Goal: Task Accomplishment & Management: Manage account settings

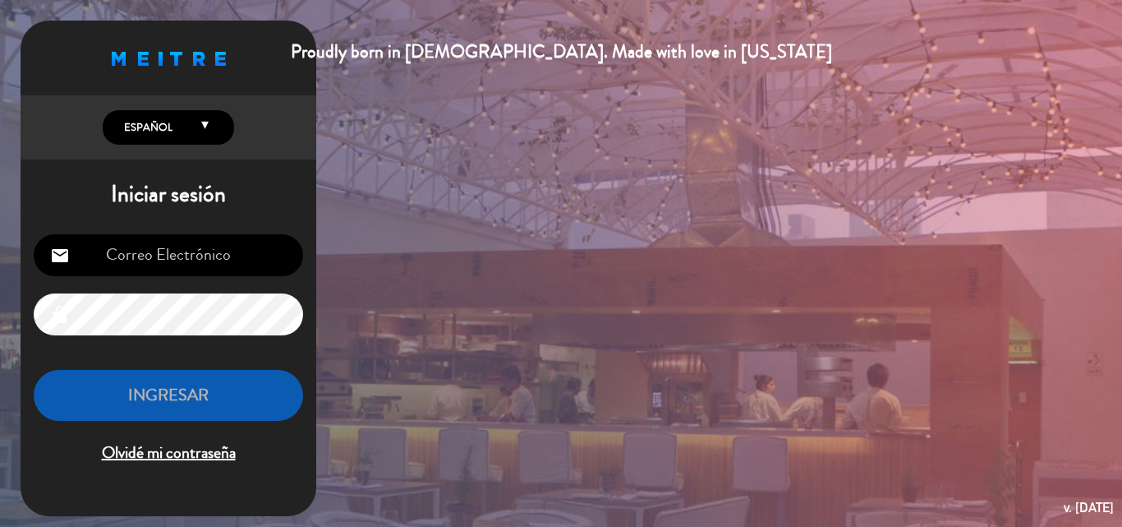
type input "[EMAIL_ADDRESS][DOMAIN_NAME]"
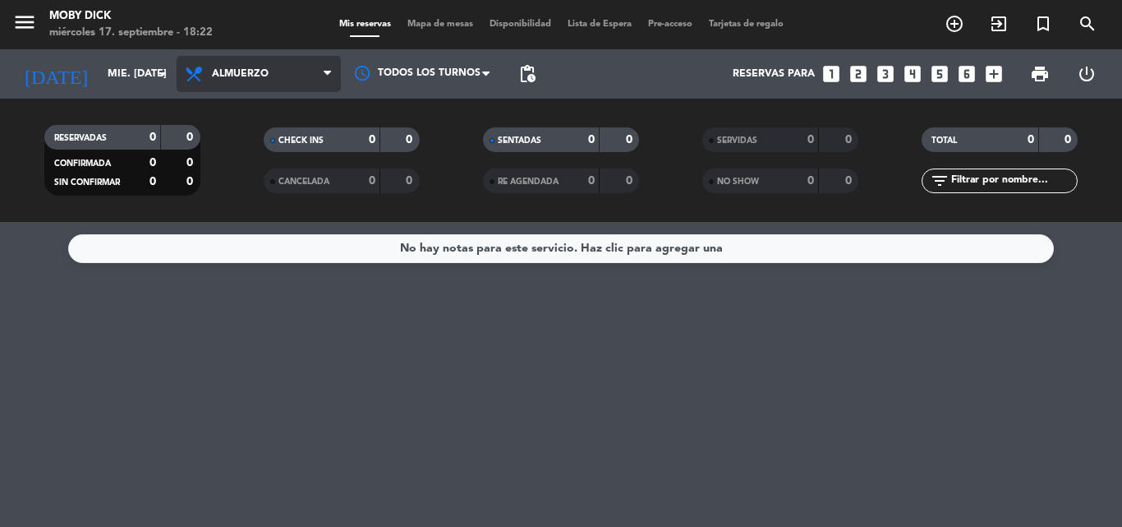
click at [292, 75] on span "Almuerzo" at bounding box center [259, 74] width 164 height 36
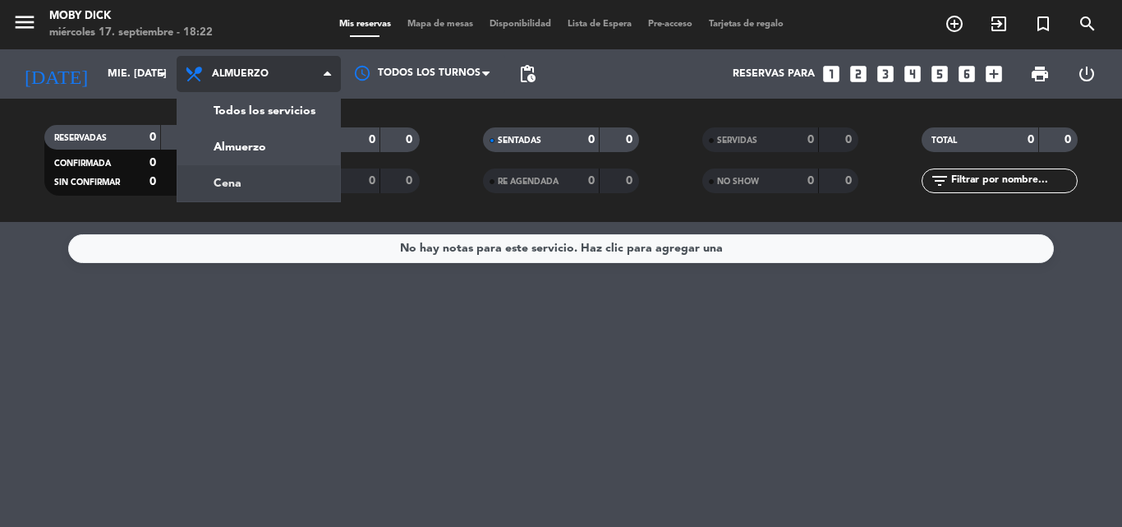
click at [278, 172] on div "menu Moby Dick miércoles 17. septiembre - 18:22 Mis reservas Mapa de mesas Disp…" at bounding box center [561, 111] width 1122 height 222
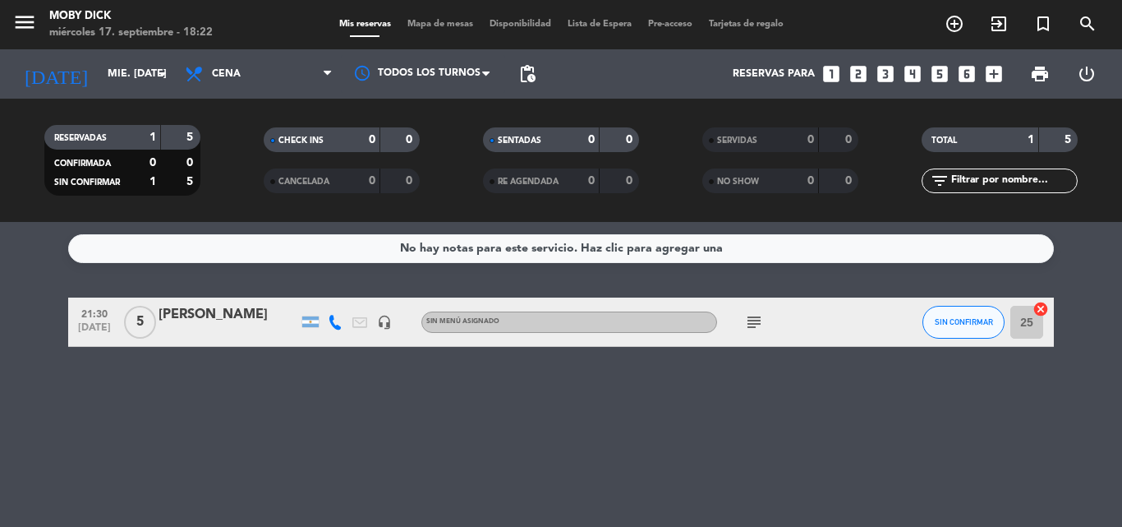
click at [280, 283] on div "No hay notas para este servicio. Haz clic para agregar una 21:30 [DATE] 5 [PERS…" at bounding box center [561, 374] width 1122 height 305
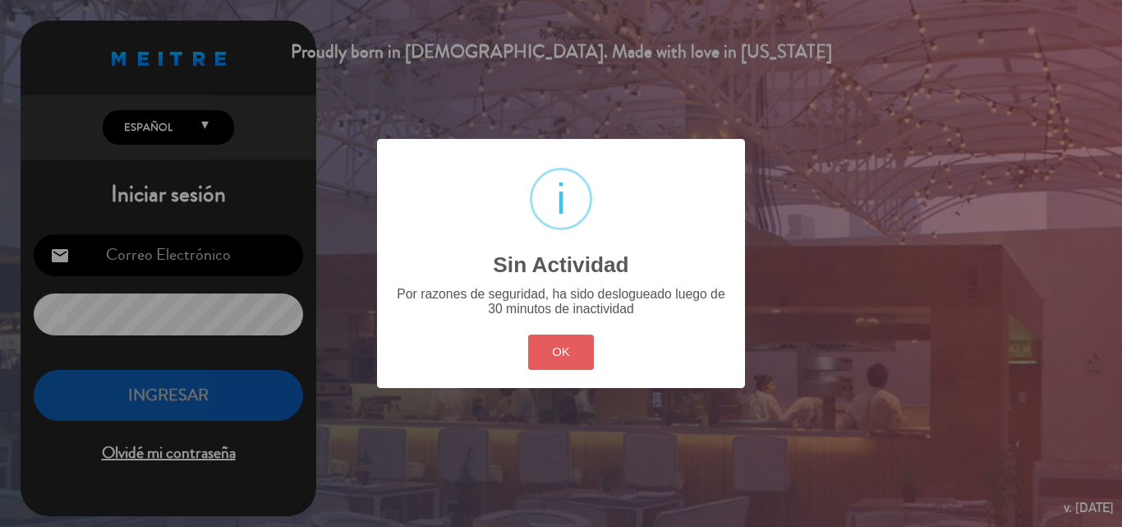
click at [564, 337] on button "OK" at bounding box center [561, 351] width 67 height 35
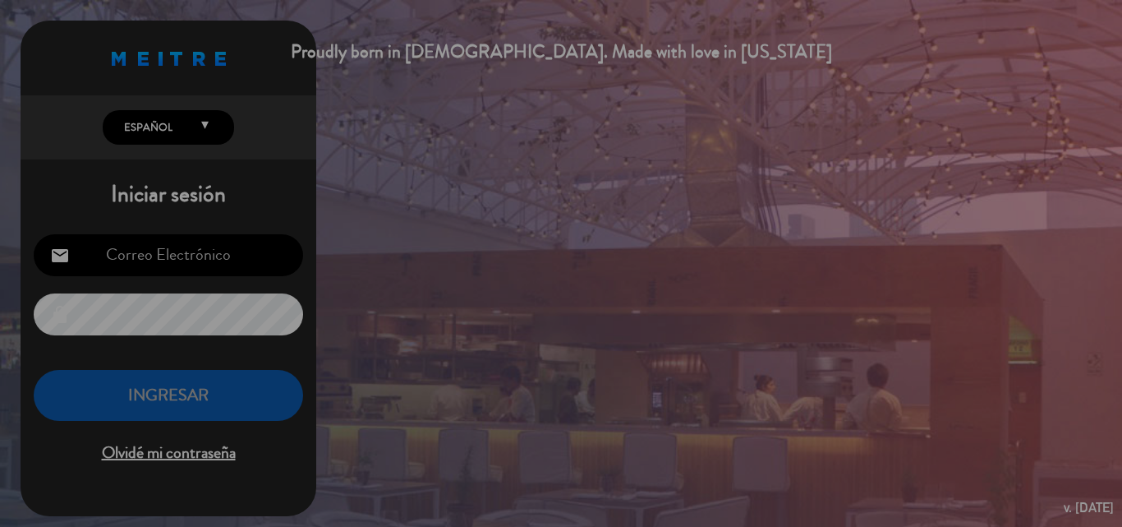
click at [1032, 99] on div "? ! i Sin Actividad × Por razones de seguridad, ha sido deslogueado luego de 30…" at bounding box center [561, 263] width 1122 height 527
click at [560, 337] on div "? ! i Sin Actividad × Por razones de seguridad, ha sido deslogueado luego de 30…" at bounding box center [561, 263] width 1122 height 527
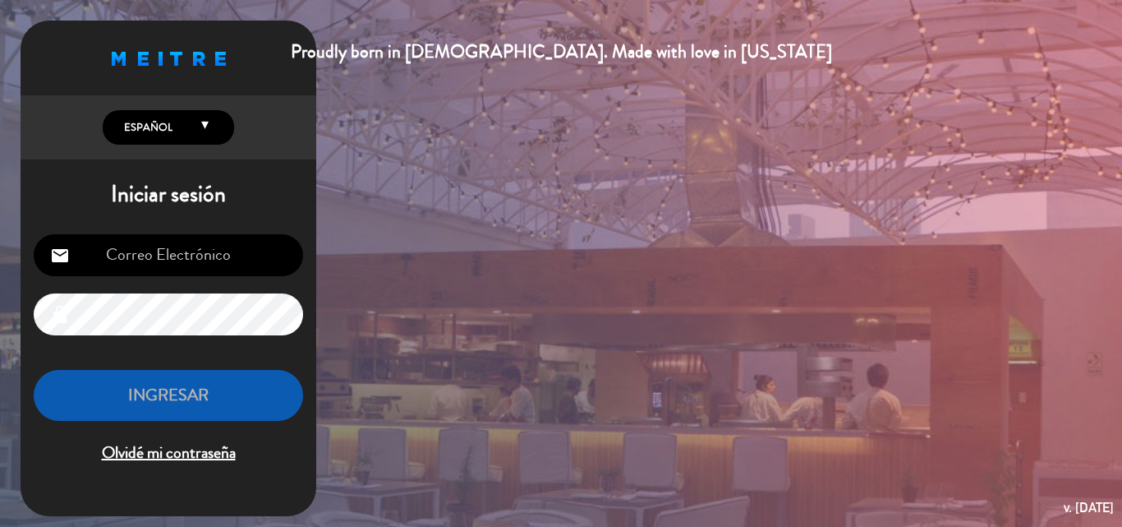
click at [223, 267] on input "email" at bounding box center [168, 255] width 269 height 42
type input "[EMAIL_ADDRESS][DOMAIN_NAME]"
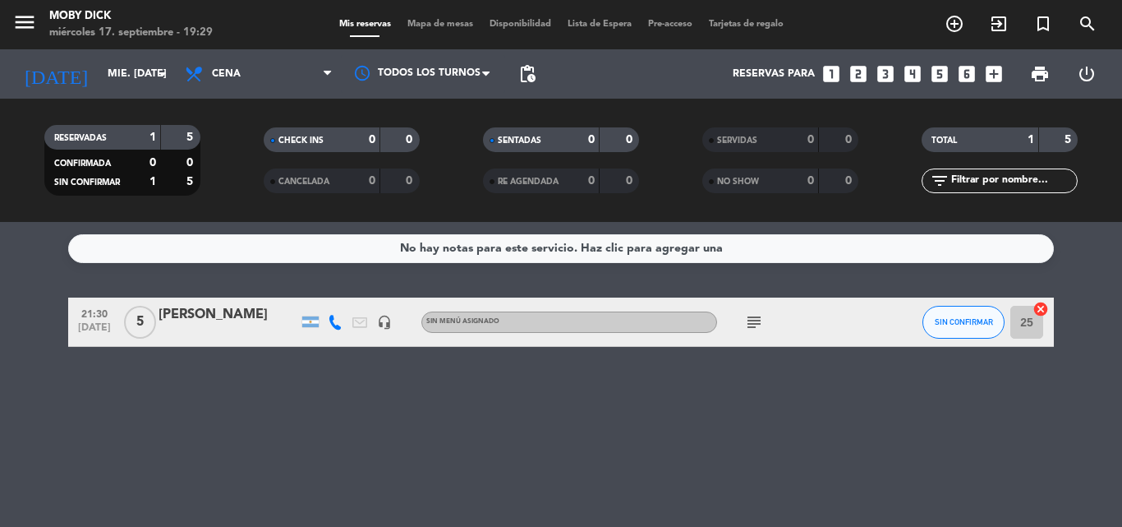
click at [202, 306] on div "[PERSON_NAME]" at bounding box center [229, 314] width 140 height 21
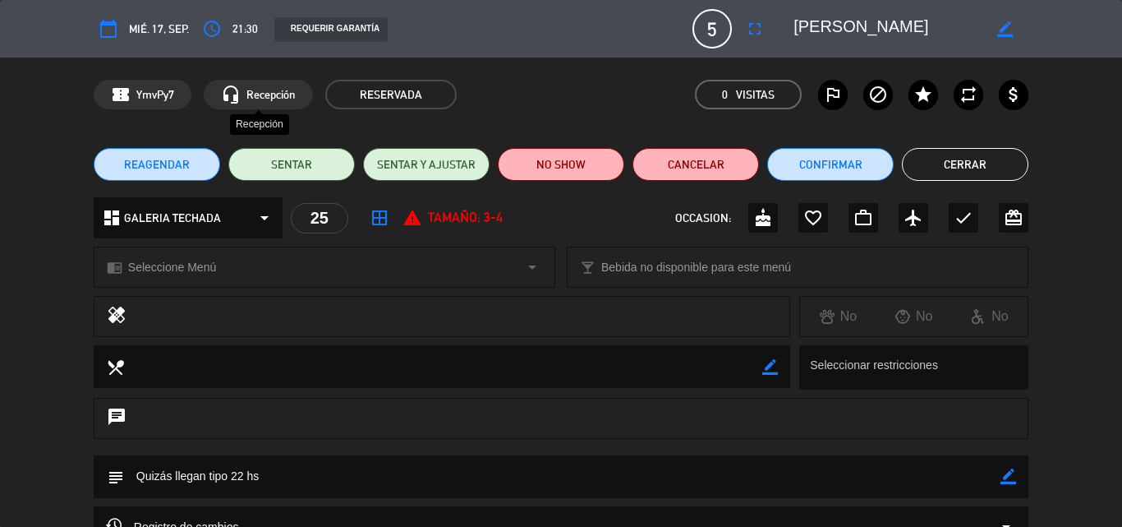
click at [271, 87] on span "Recepción" at bounding box center [270, 94] width 49 height 19
click at [272, 92] on span "Recepción" at bounding box center [270, 94] width 49 height 19
click at [996, 163] on button "Cerrar" at bounding box center [965, 164] width 126 height 33
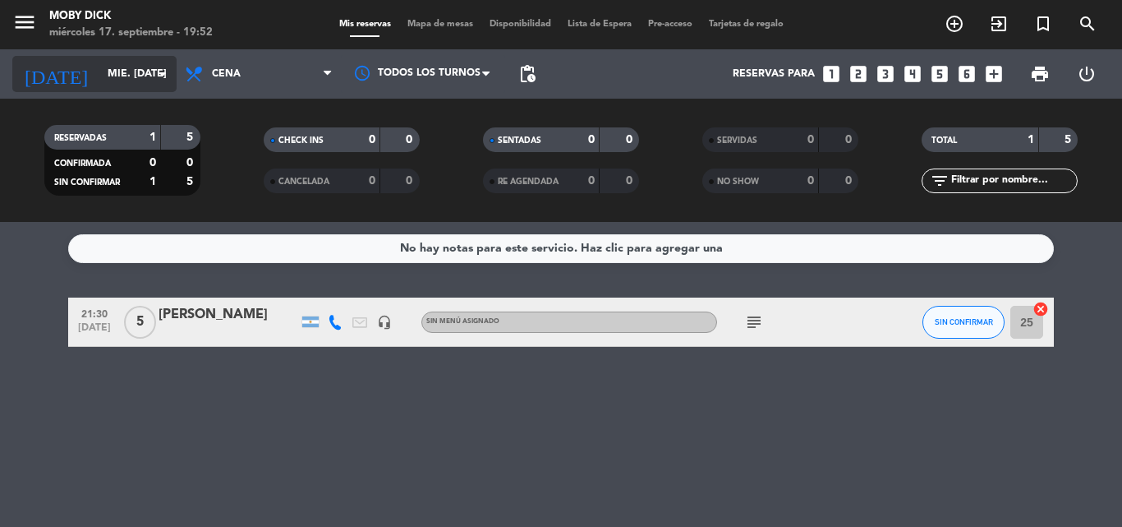
click at [131, 77] on input "mié. [DATE]" at bounding box center [168, 74] width 139 height 28
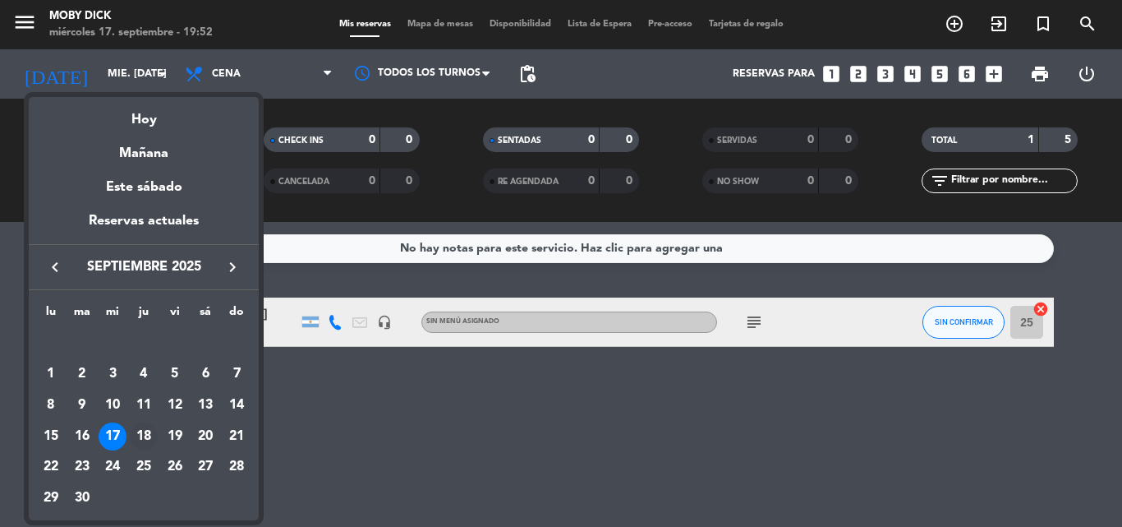
click at [145, 431] on div "18" at bounding box center [144, 436] width 28 height 28
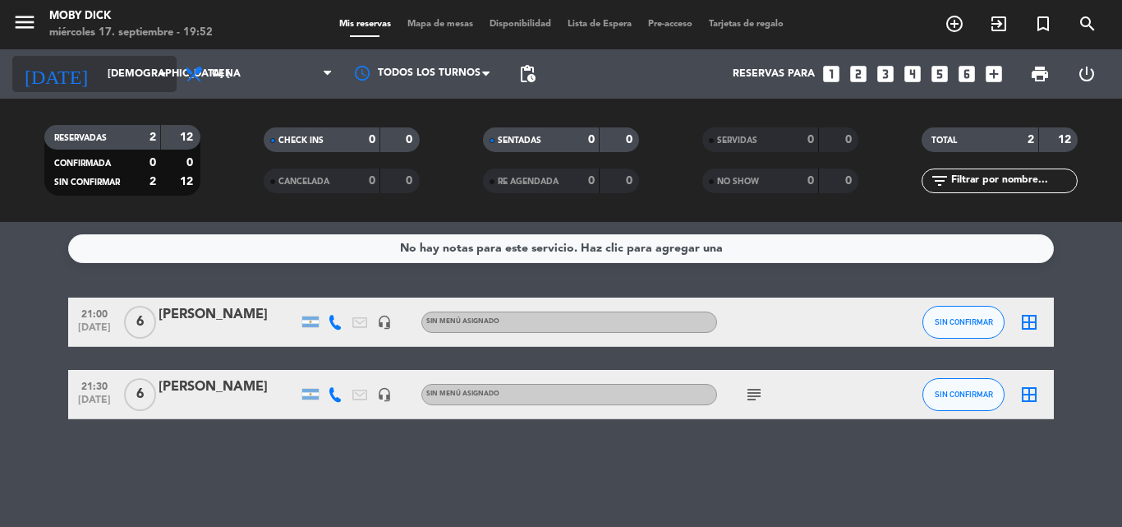
click at [162, 78] on icon "arrow_drop_down" at bounding box center [163, 74] width 20 height 20
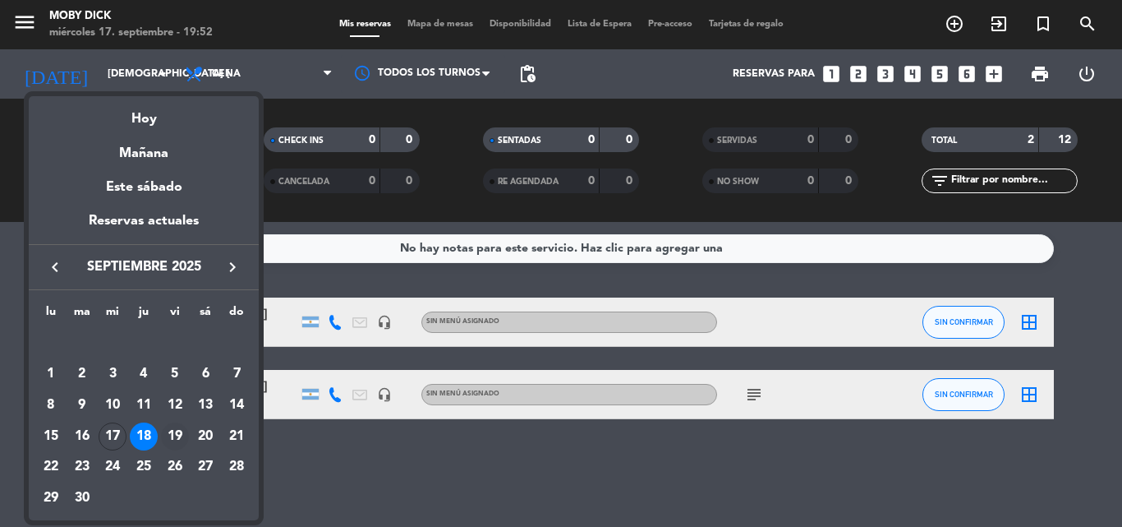
click at [178, 430] on div "19" at bounding box center [175, 436] width 28 height 28
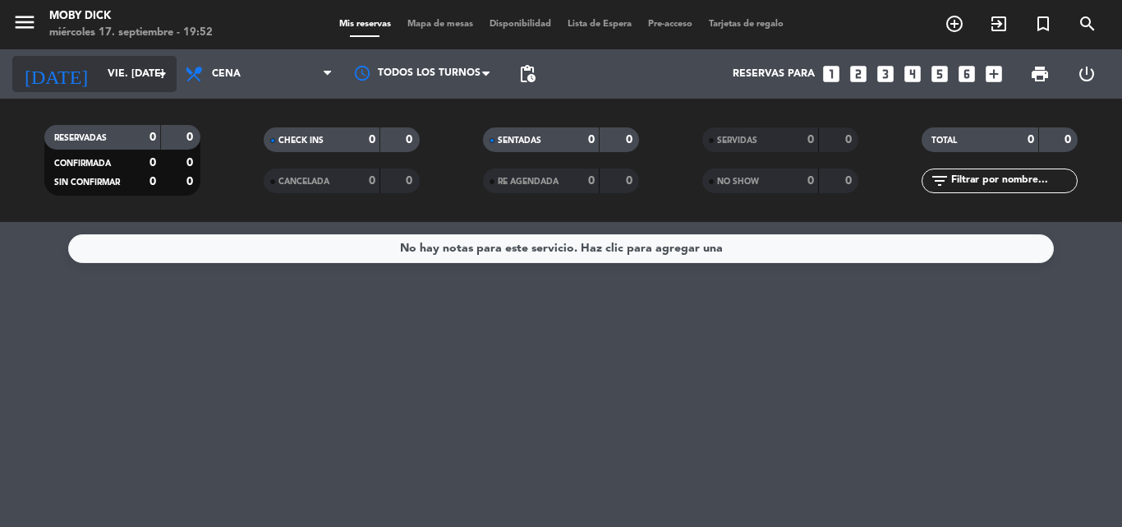
click at [159, 76] on icon "arrow_drop_down" at bounding box center [163, 74] width 20 height 20
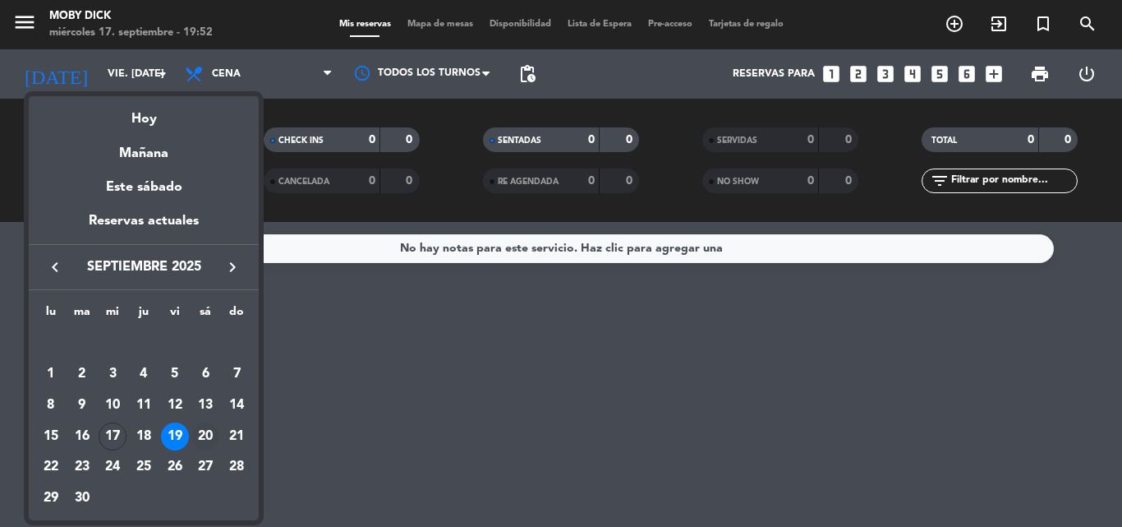
click at [210, 437] on div "20" at bounding box center [205, 436] width 28 height 28
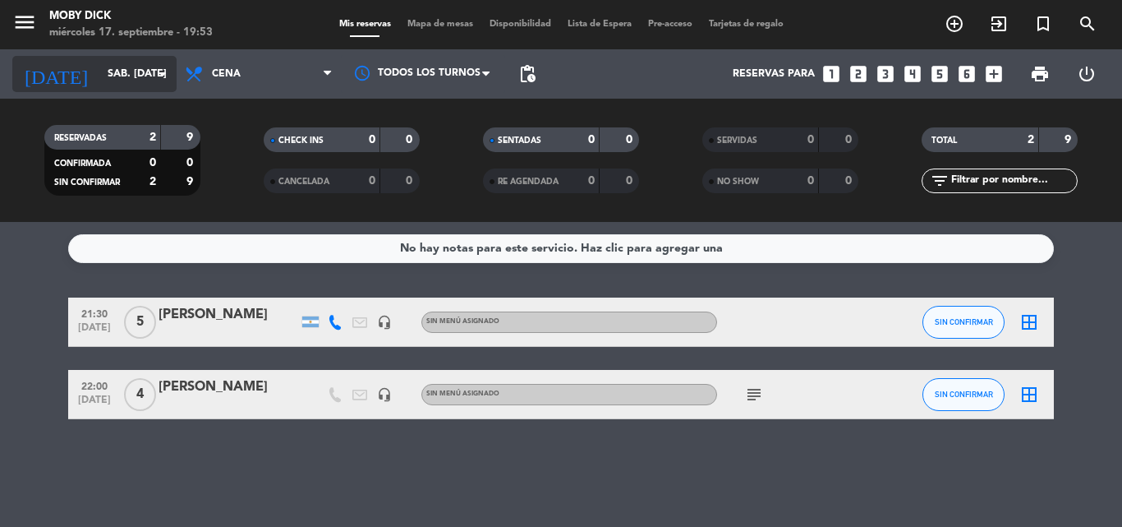
click at [160, 71] on icon "arrow_drop_down" at bounding box center [163, 74] width 20 height 20
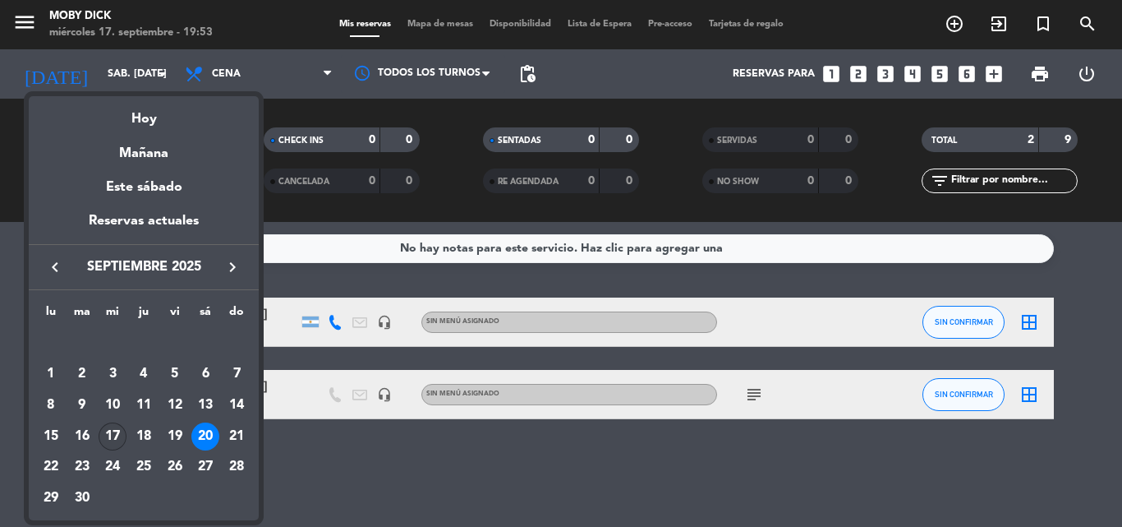
click at [110, 435] on div "17" at bounding box center [113, 436] width 28 height 28
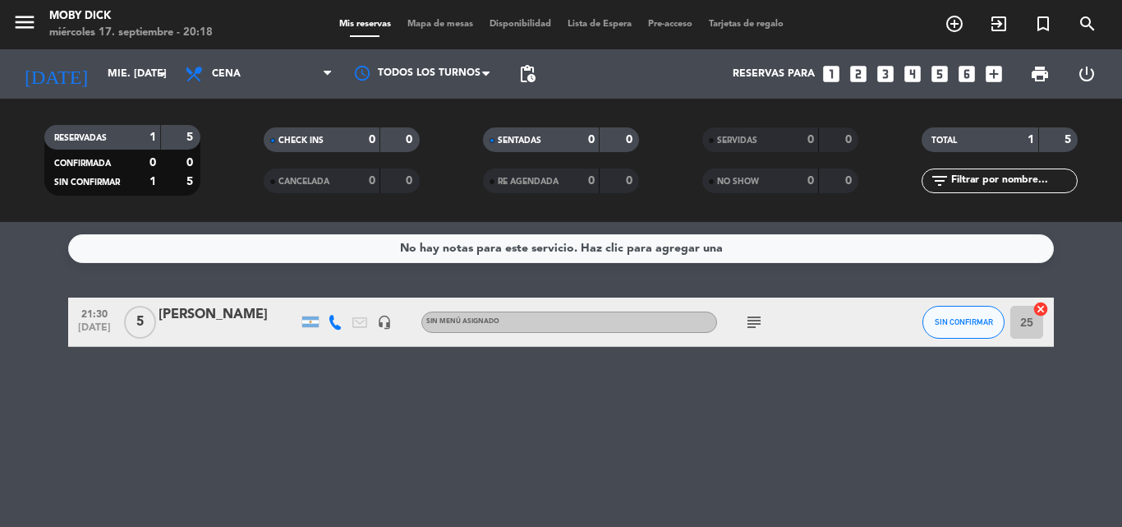
click at [531, 395] on div "No hay notas para este servicio. Haz clic para agregar una 21:30 [DATE] 5 [PERS…" at bounding box center [561, 374] width 1122 height 305
click at [532, 395] on div "No hay notas para este servicio. Haz clic para agregar una 21:30 [DATE] 5 [PERS…" at bounding box center [561, 374] width 1122 height 305
click at [531, 397] on div "No hay notas para este servicio. Haz clic para agregar una 21:30 [DATE] 5 [PERS…" at bounding box center [561, 374] width 1122 height 305
click at [645, 392] on div "No hay notas para este servicio. Haz clic para agregar una 21:30 [DATE] 5 [PERS…" at bounding box center [561, 374] width 1122 height 305
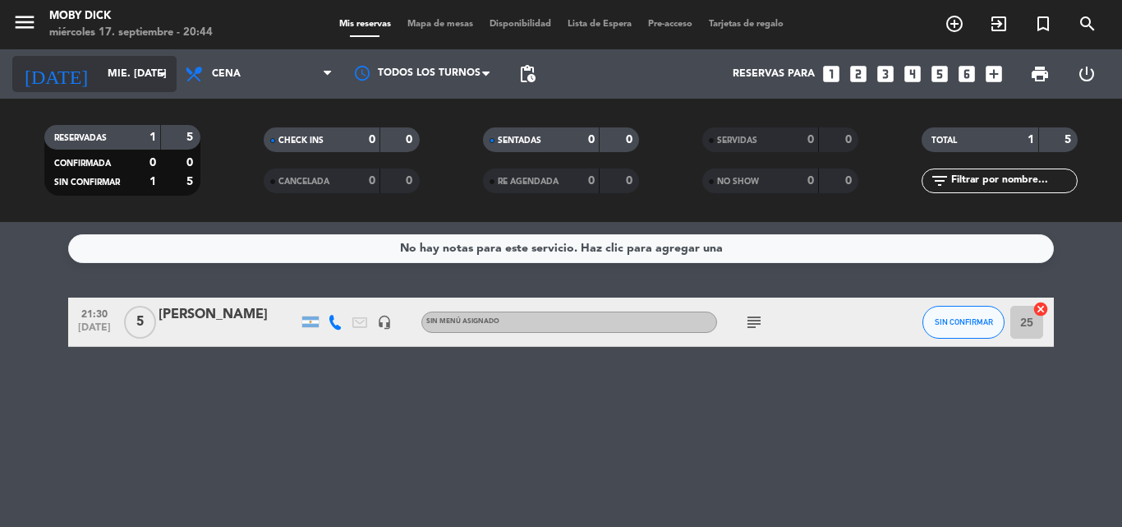
click at [157, 83] on icon "arrow_drop_down" at bounding box center [163, 74] width 20 height 20
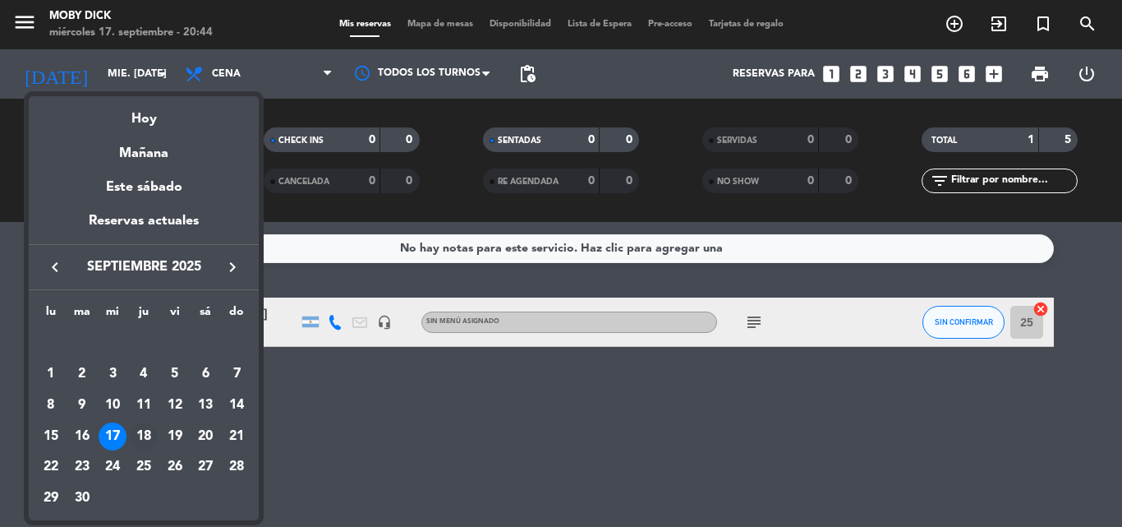
click at [145, 430] on div "18" at bounding box center [144, 436] width 28 height 28
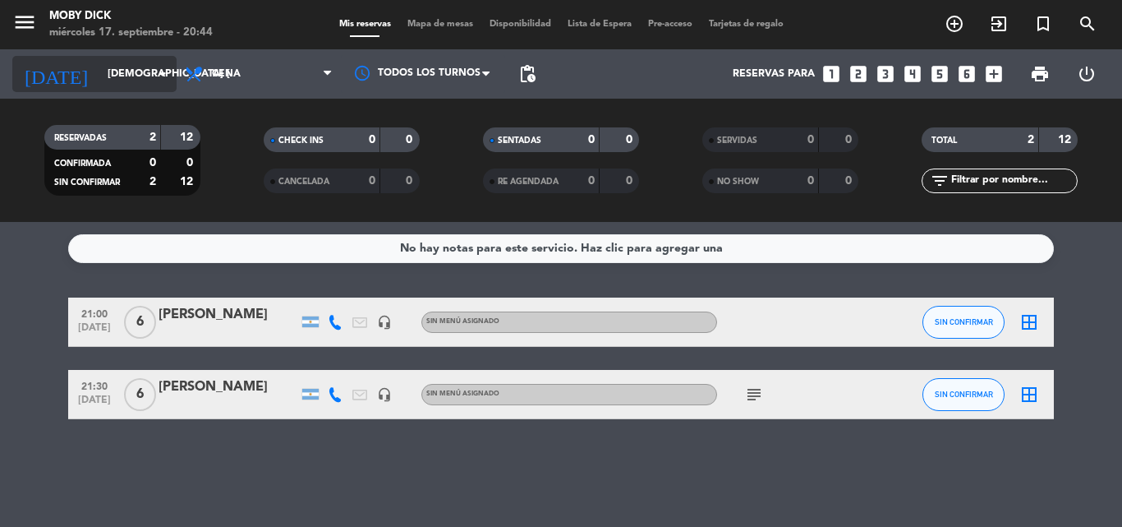
click at [147, 75] on input "[DEMOGRAPHIC_DATA] [DATE]" at bounding box center [168, 74] width 139 height 28
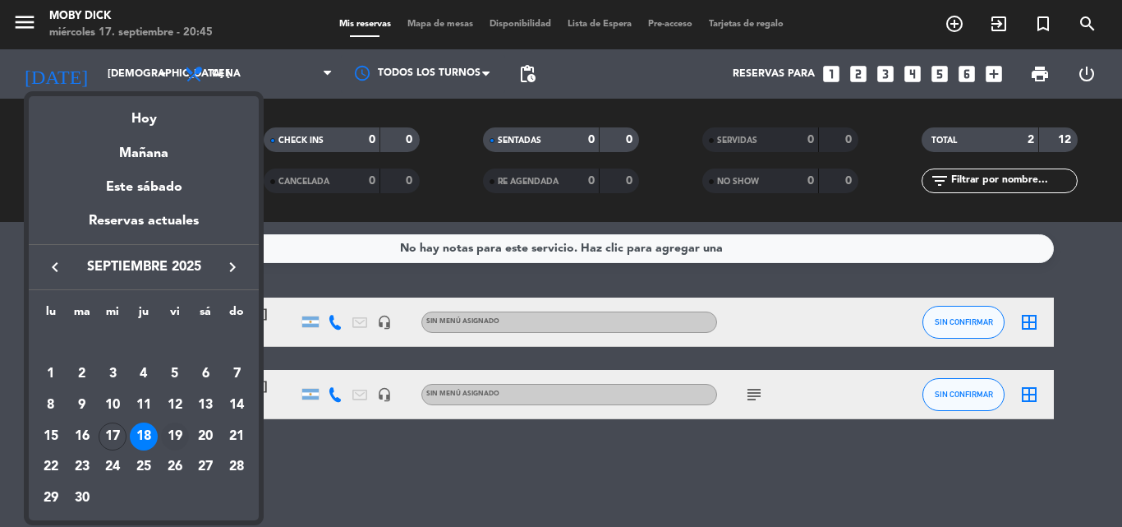
click at [172, 425] on div "19" at bounding box center [175, 436] width 28 height 28
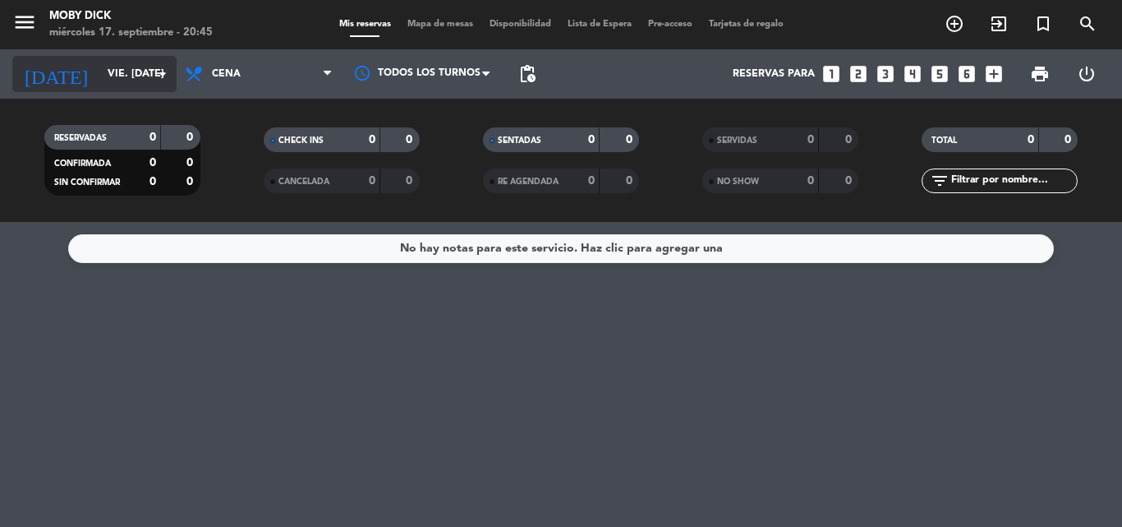
click at [131, 67] on input "vie. [DATE]" at bounding box center [168, 74] width 139 height 28
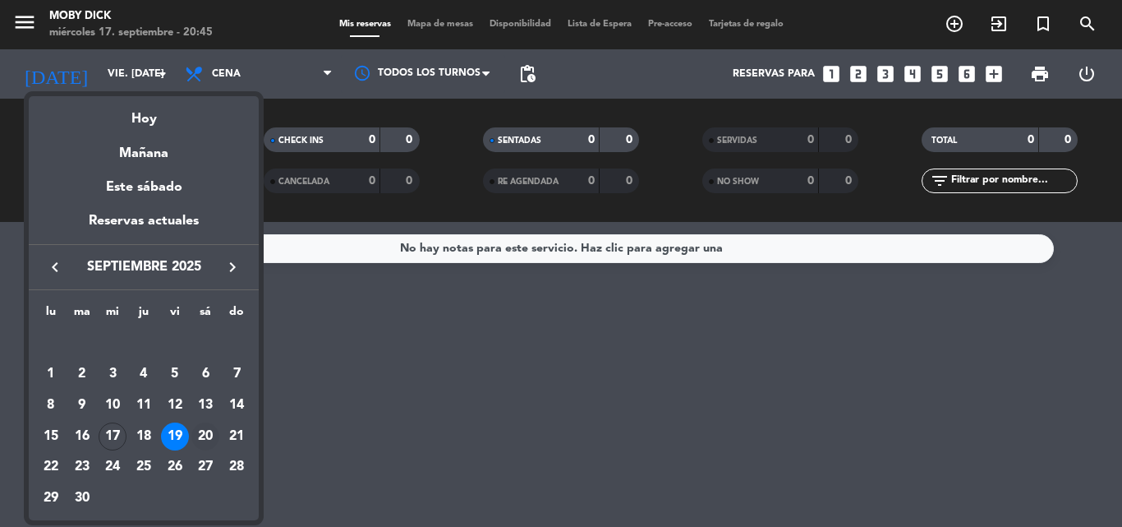
click at [196, 433] on div "20" at bounding box center [205, 436] width 28 height 28
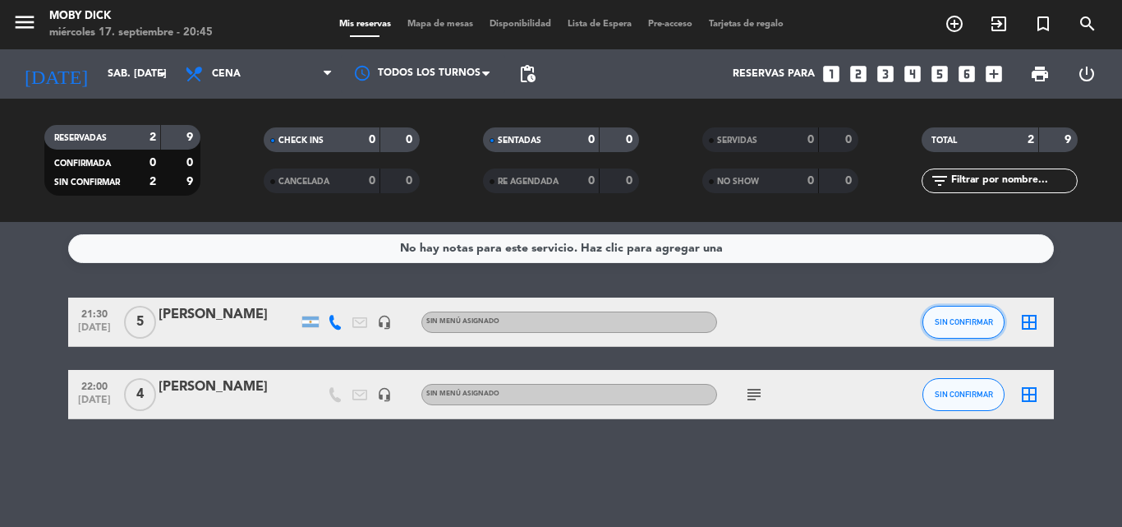
click at [939, 315] on button "SIN CONFIRMAR" at bounding box center [963, 322] width 82 height 33
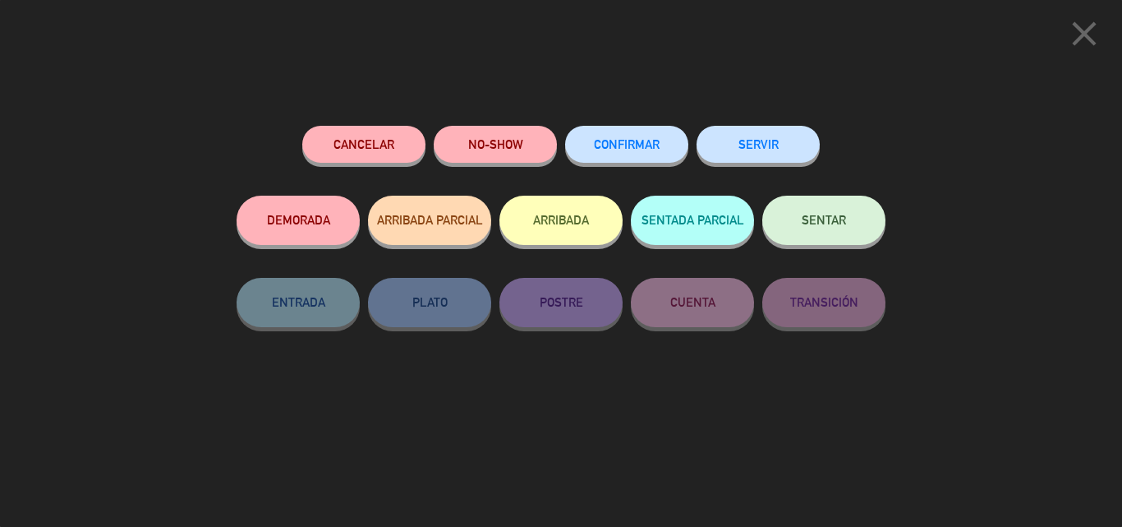
click at [390, 150] on button "Cancelar" at bounding box center [363, 144] width 123 height 37
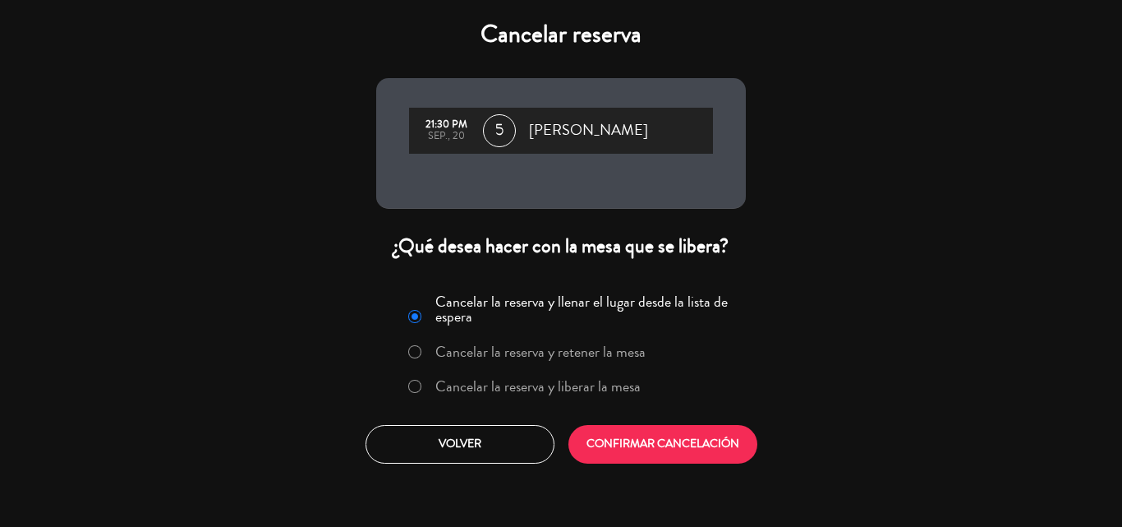
click at [568, 389] on label "Cancelar la reserva y liberar la mesa" at bounding box center [537, 386] width 205 height 15
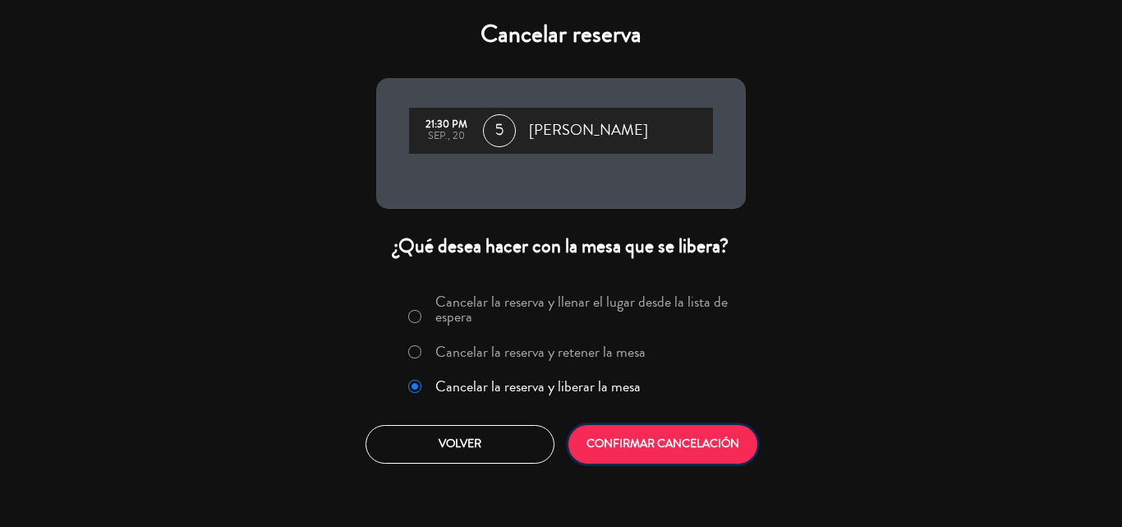
click at [632, 444] on button "CONFIRMAR CANCELACIÓN" at bounding box center [662, 444] width 189 height 39
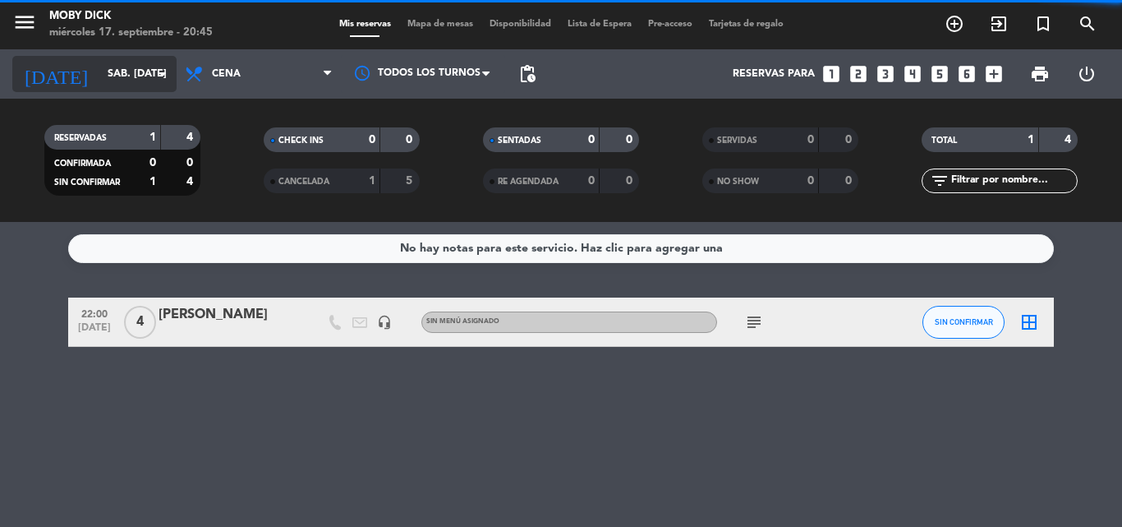
click at [128, 90] on div "[DATE] sáb. [DATE] arrow_drop_down" at bounding box center [94, 74] width 164 height 36
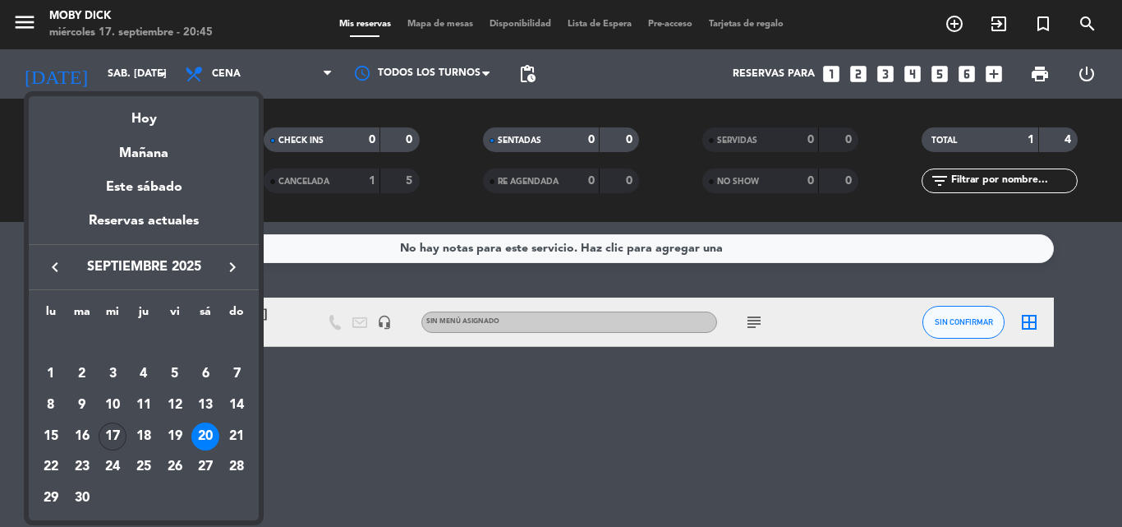
click at [107, 429] on div "17" at bounding box center [113, 436] width 28 height 28
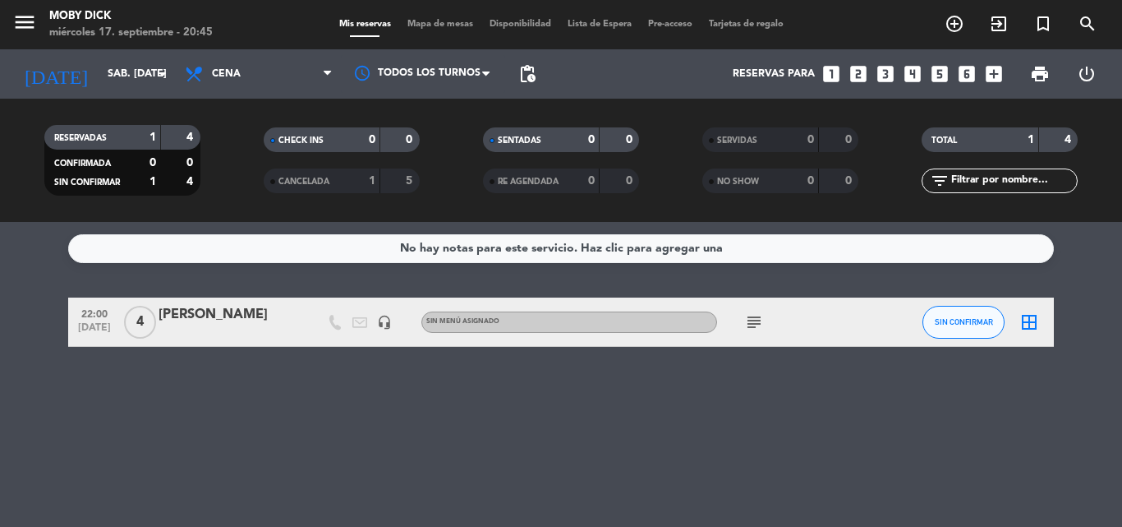
type input "mié. [DATE]"
click at [432, 21] on span "Mapa de mesas" at bounding box center [440, 24] width 82 height 9
click at [434, 30] on div "menu Moby Dick miércoles 17. septiembre - 20:59 Mis reservas Mapa de mesas Disp…" at bounding box center [561, 24] width 1122 height 49
click at [435, 26] on span "Mapa de mesas" at bounding box center [440, 24] width 82 height 9
click at [431, 24] on span "Mapa de mesas" at bounding box center [440, 24] width 82 height 9
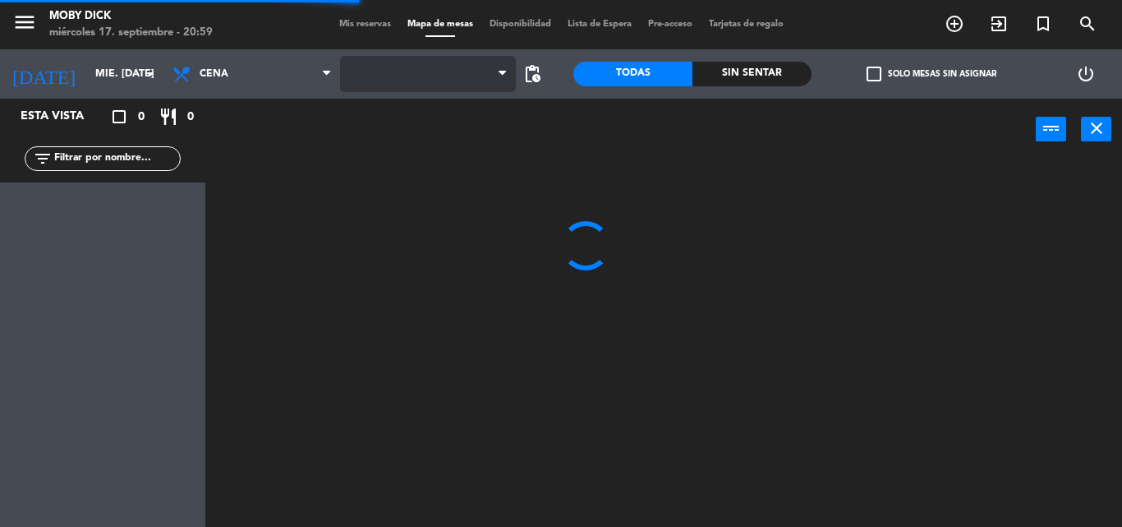
click at [467, 76] on span at bounding box center [428, 74] width 176 height 36
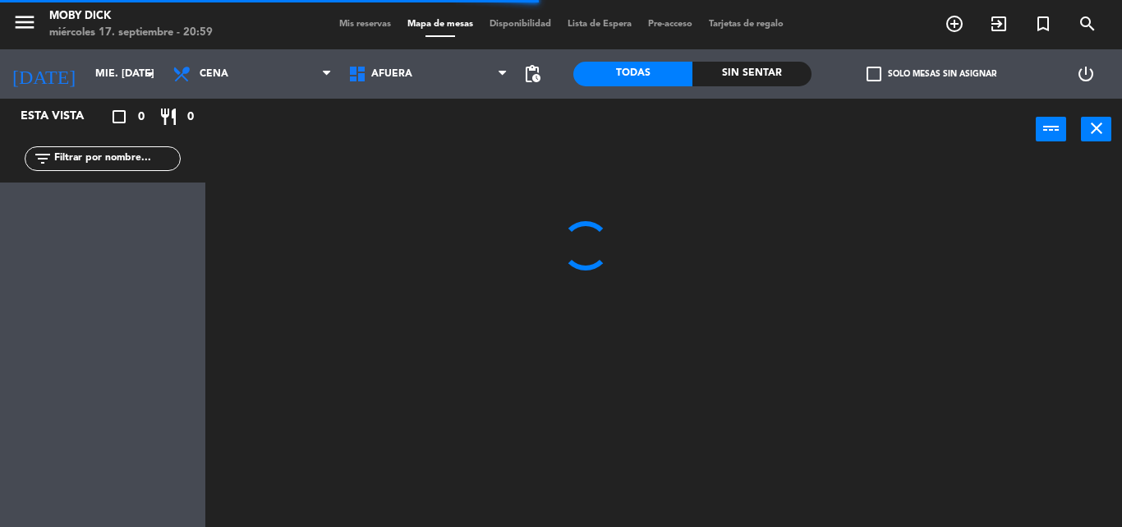
click at [467, 76] on span "AFUERA" at bounding box center [428, 74] width 176 height 36
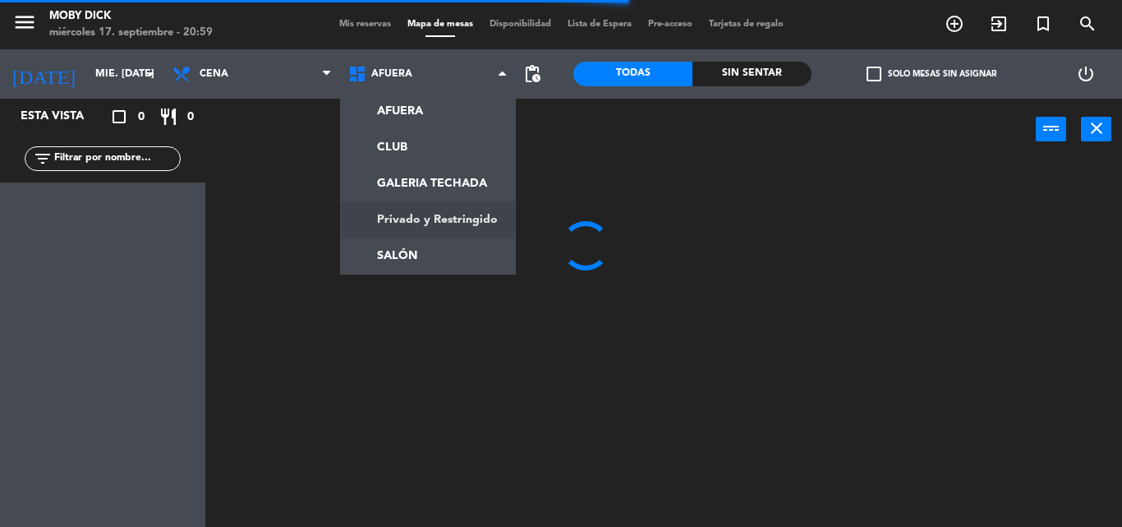
click at [444, 190] on ng-component "menu Moby Dick miércoles 17. septiembre - 20:59 Mis reservas Mapa de mesas Disp…" at bounding box center [561, 263] width 1122 height 527
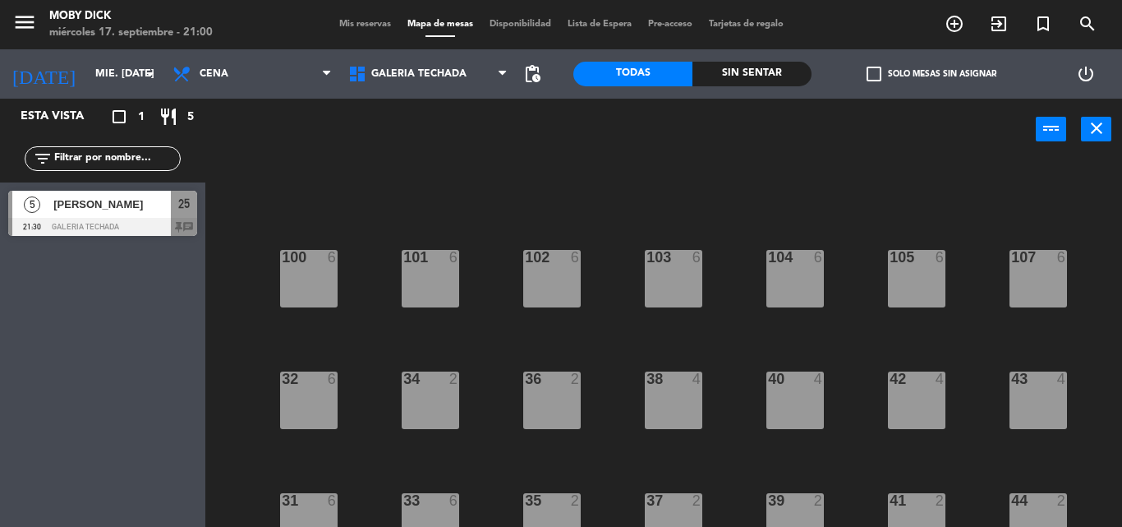
click at [497, 208] on div "100 6 101 6 102 6 103 6 104 6 105 6 107 6 32 6 34 2 36 2 38 4 40 4 43 4 42 4 35…" at bounding box center [669, 343] width 905 height 366
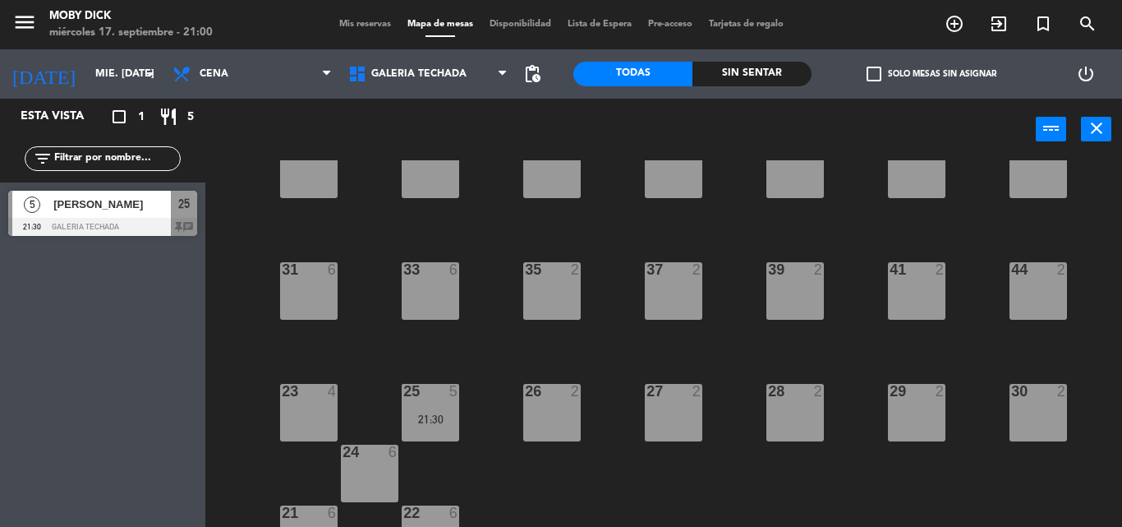
scroll to position [268, 0]
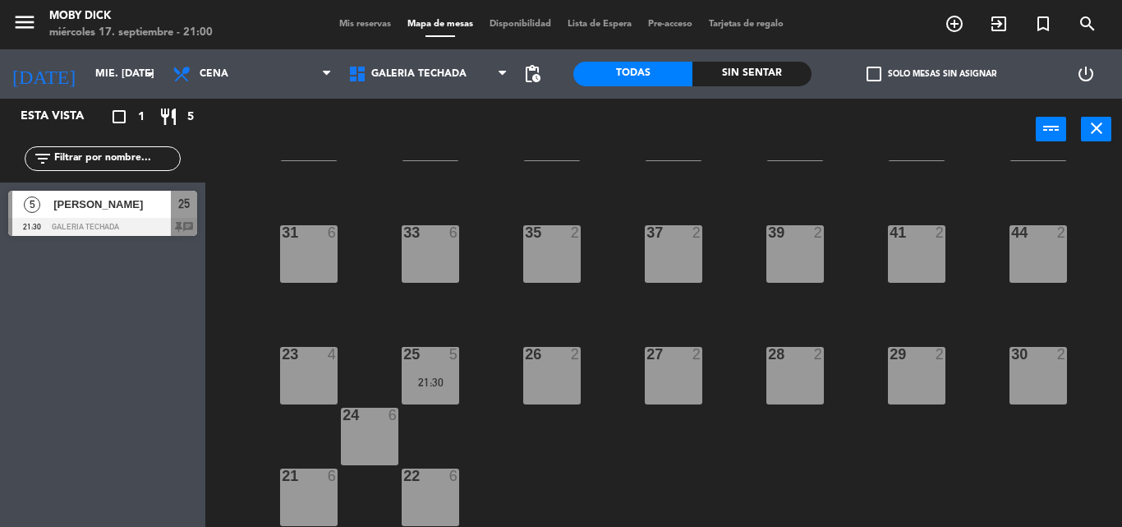
click at [547, 375] on div "26 2" at bounding box center [551, 375] width 57 height 57
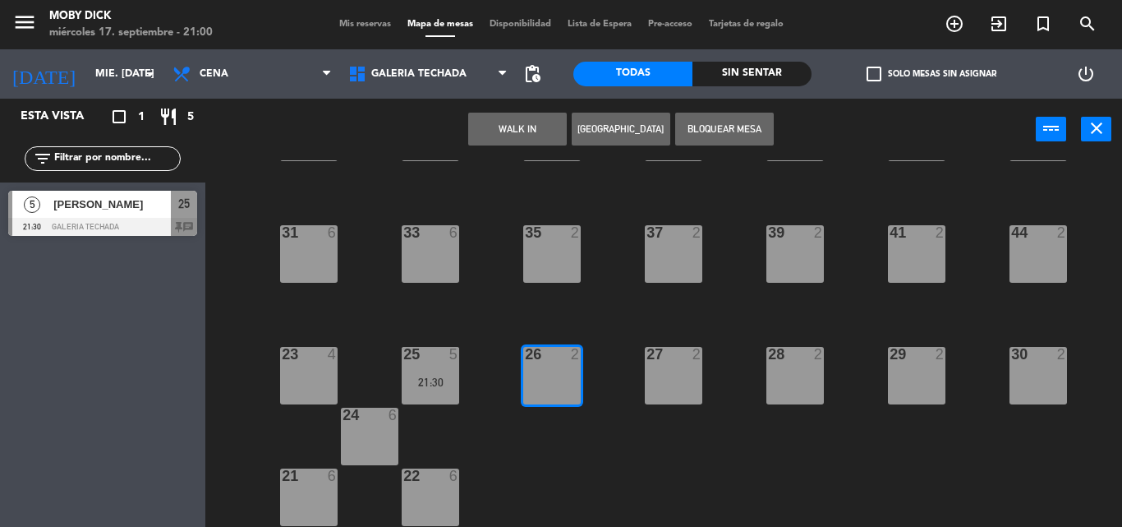
click at [513, 120] on button "WALK IN" at bounding box center [517, 129] width 99 height 33
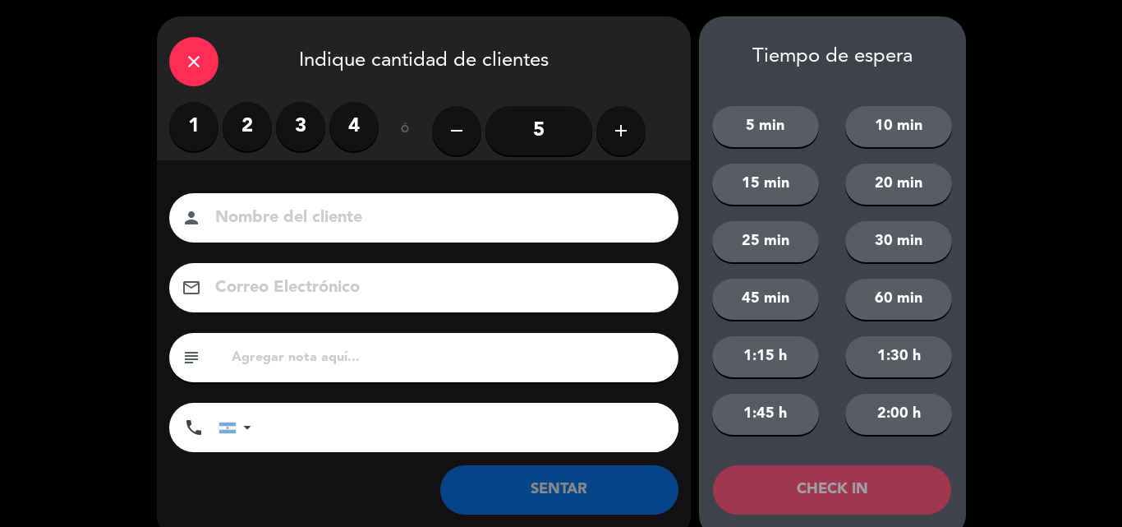
click at [306, 122] on label "3" at bounding box center [300, 126] width 49 height 49
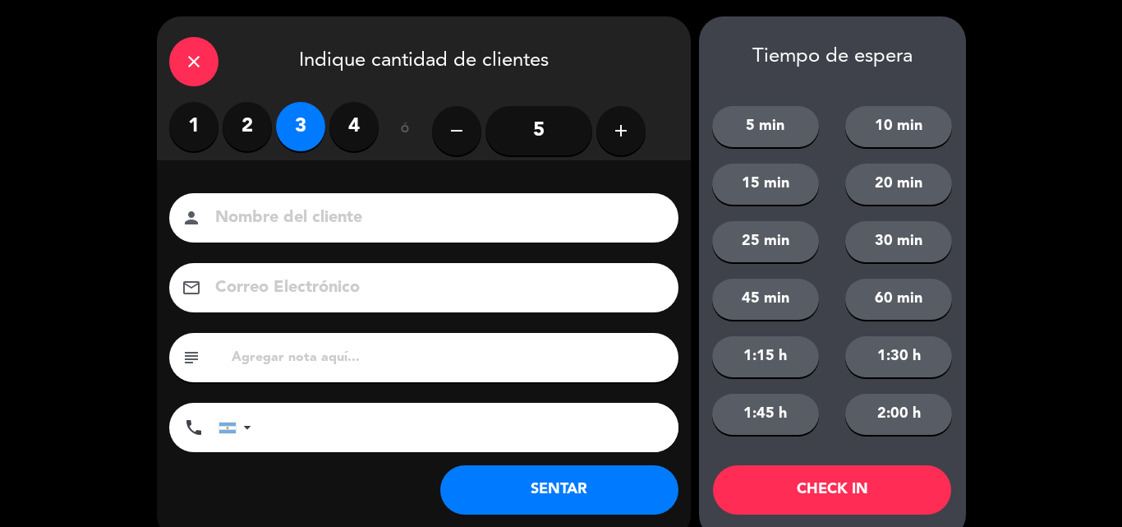
click at [550, 495] on button "SENTAR" at bounding box center [559, 489] width 238 height 49
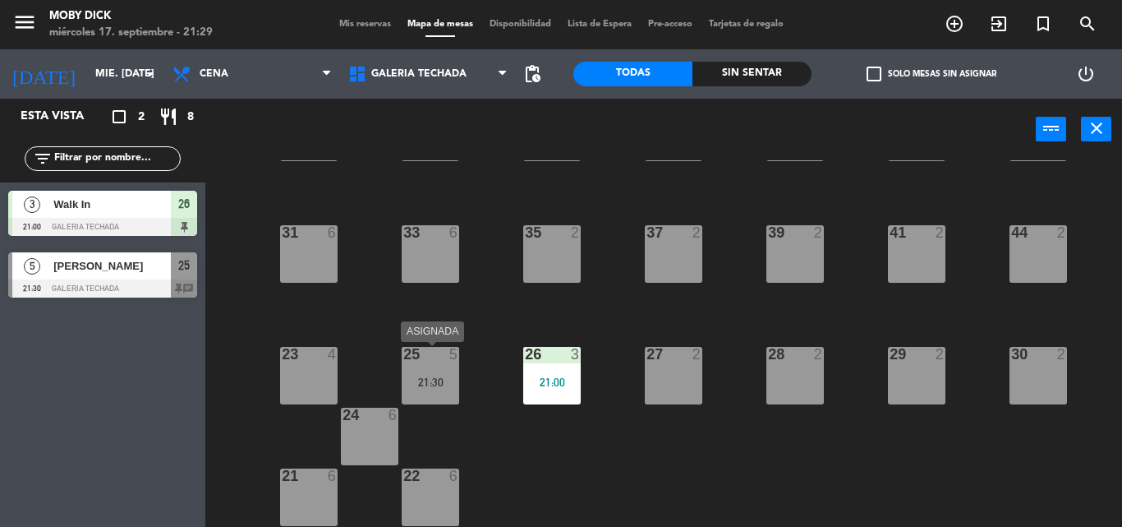
click at [447, 391] on div "25 5 21:30" at bounding box center [430, 375] width 57 height 57
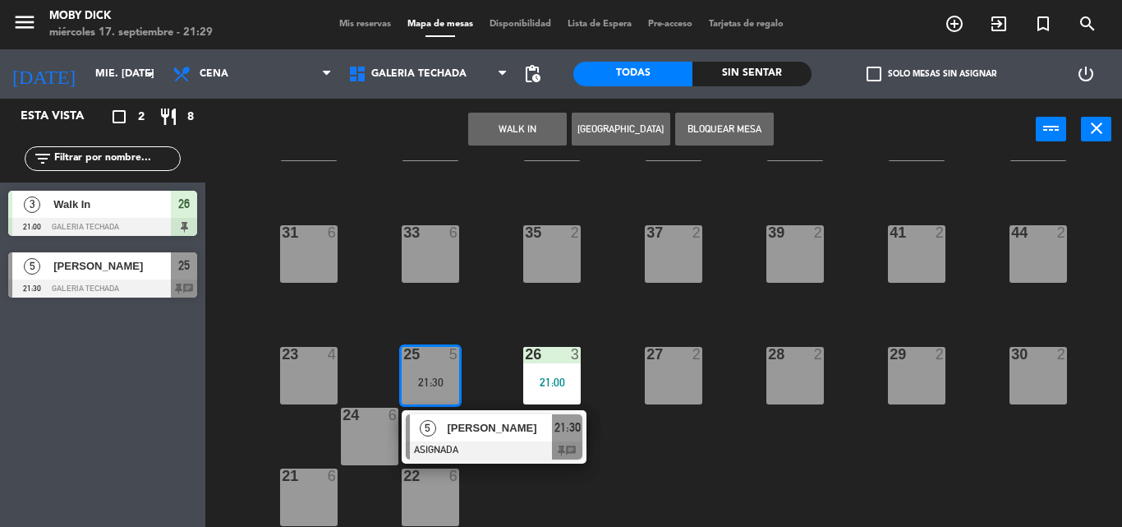
click at [447, 391] on div "25 5 21:30" at bounding box center [430, 375] width 57 height 57
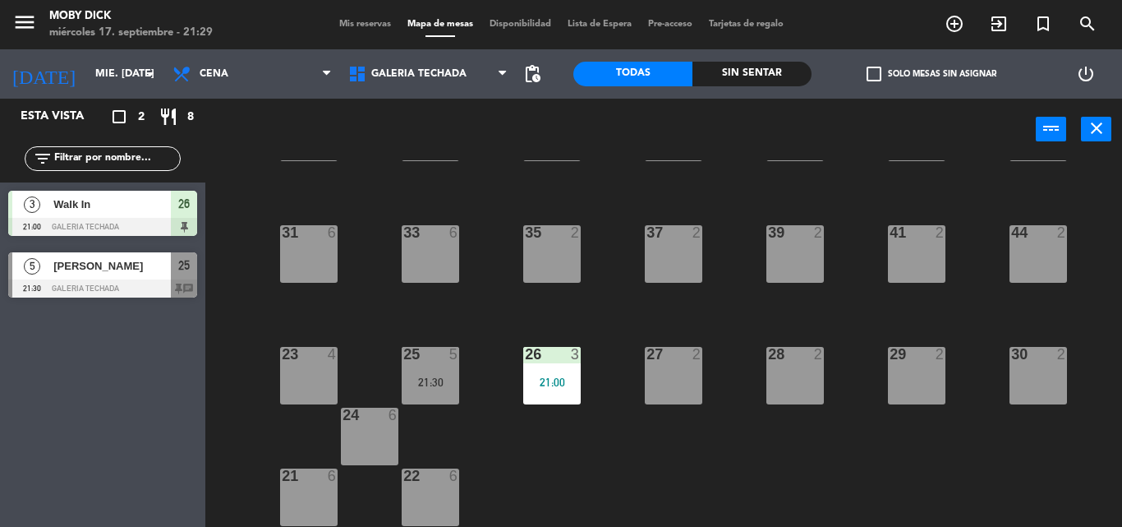
click at [445, 388] on div "25 5 21:30" at bounding box center [430, 375] width 57 height 57
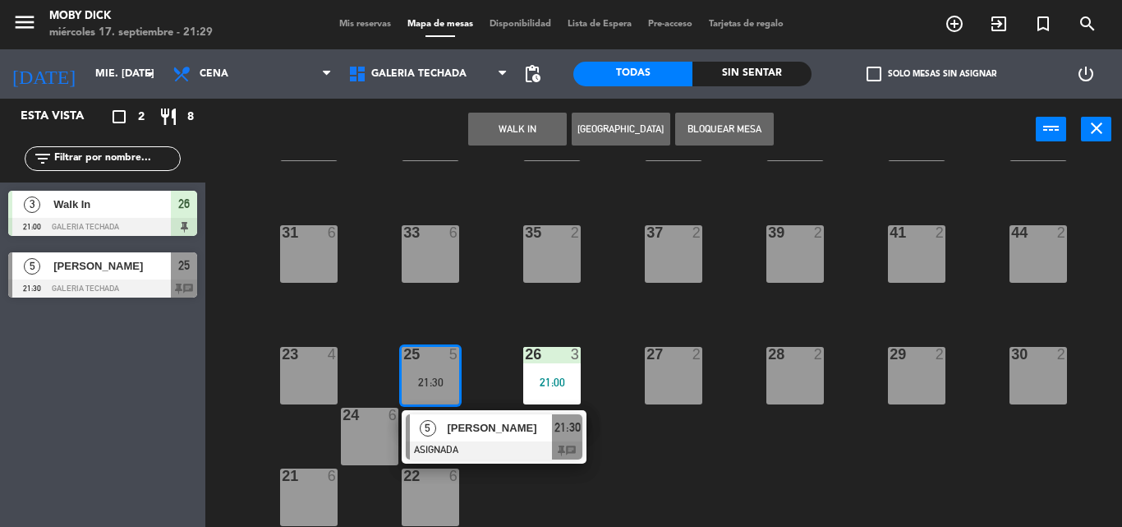
click at [478, 435] on span "[PERSON_NAME]" at bounding box center [499, 427] width 105 height 17
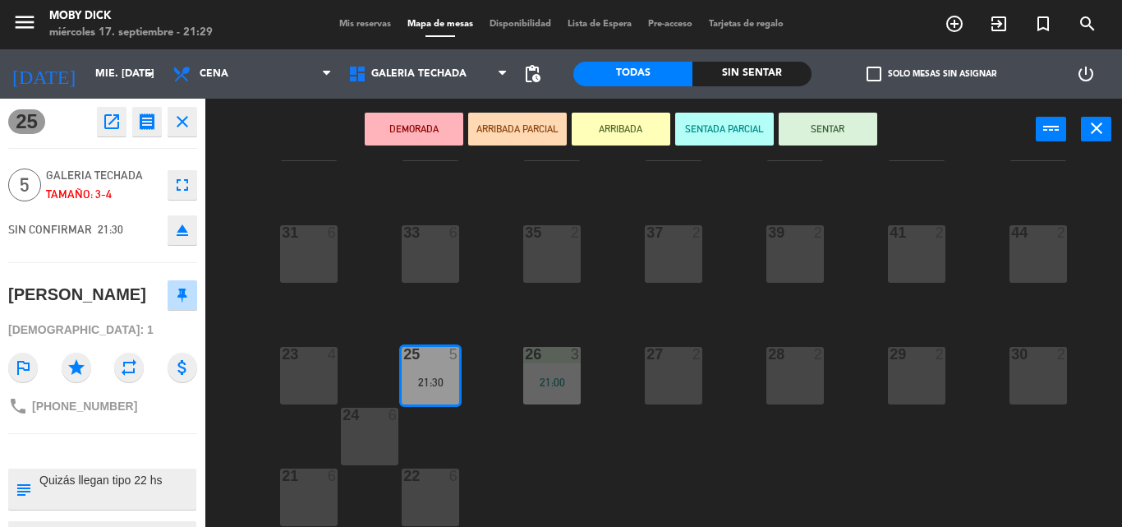
click at [478, 435] on div "100 6 101 6 102 6 103 6 104 6 105 6 107 6 32 6 34 2 36 2 38 4 40 4 43 4 42 4 35…" at bounding box center [669, 343] width 905 height 366
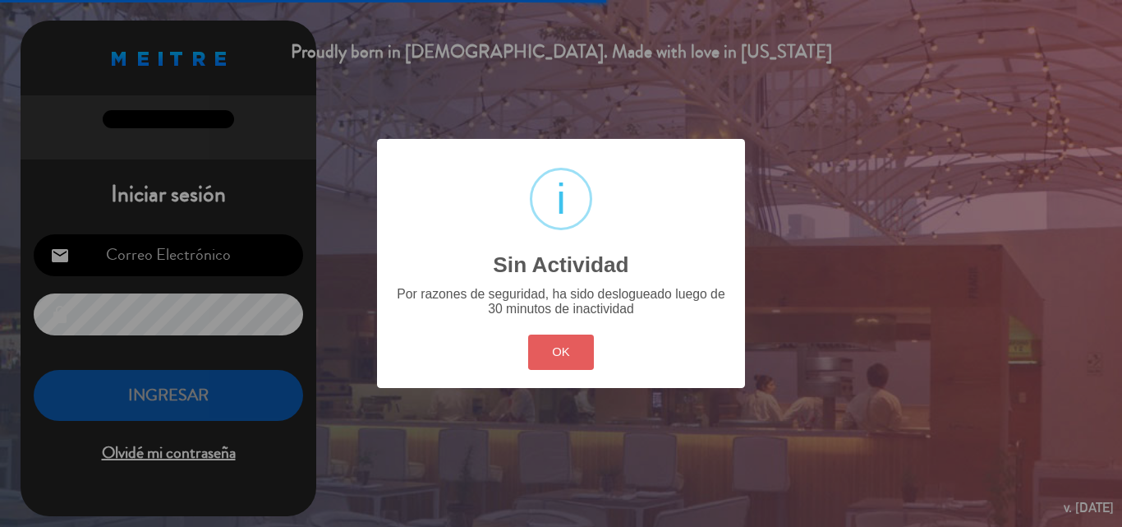
click at [540, 365] on button "OK" at bounding box center [561, 351] width 67 height 35
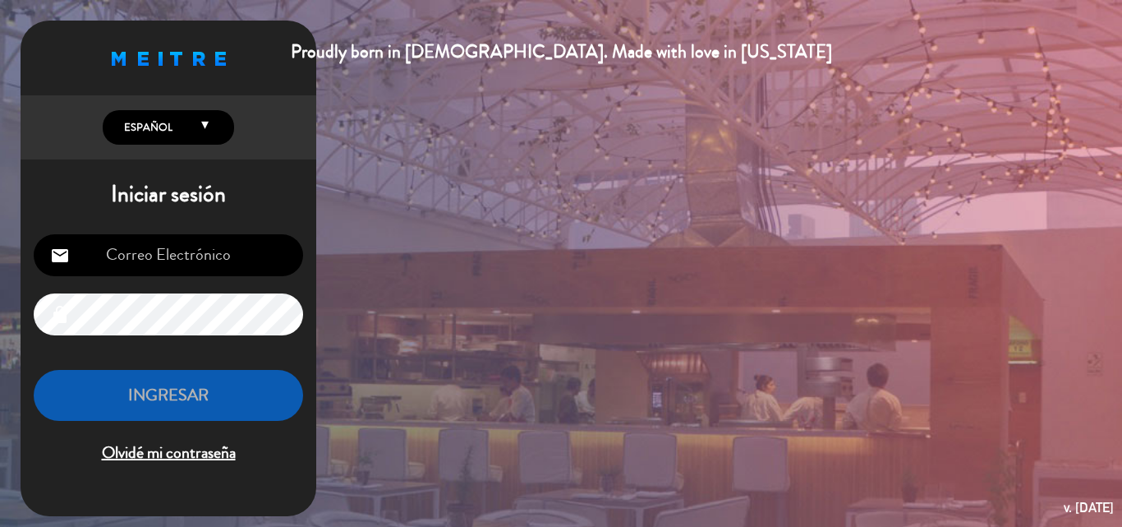
click at [119, 241] on input "email" at bounding box center [168, 255] width 269 height 42
type input "[EMAIL_ADDRESS][DOMAIN_NAME]"
